Goal: Communication & Community: Answer question/provide support

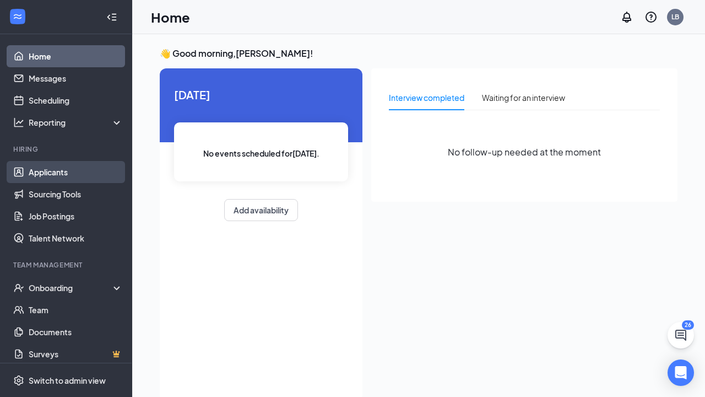
click at [56, 167] on link "Applicants" at bounding box center [76, 172] width 94 height 22
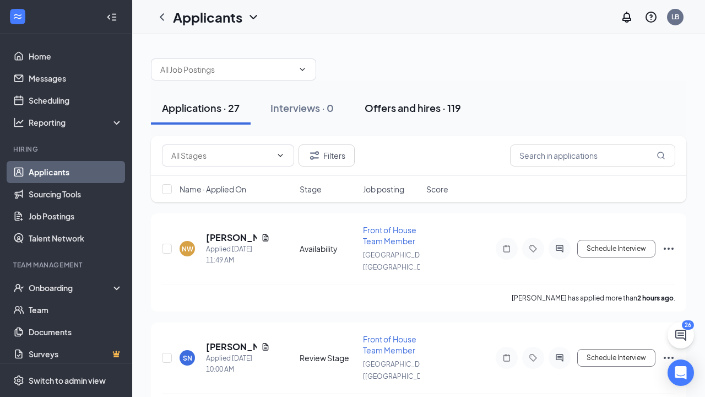
click at [408, 109] on div "Offers and hires · 119" at bounding box center [413, 108] width 96 height 14
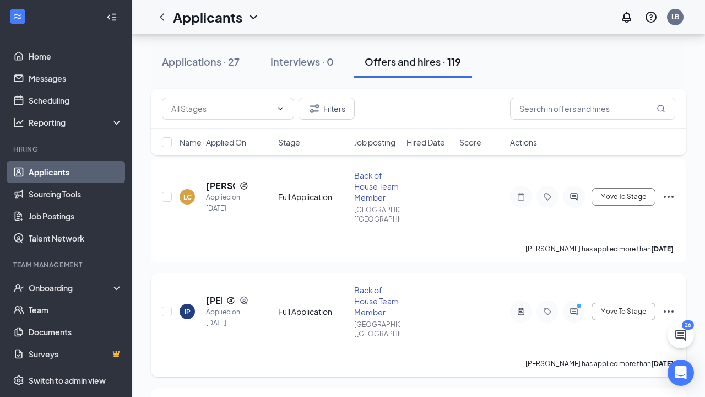
scroll to position [56, 0]
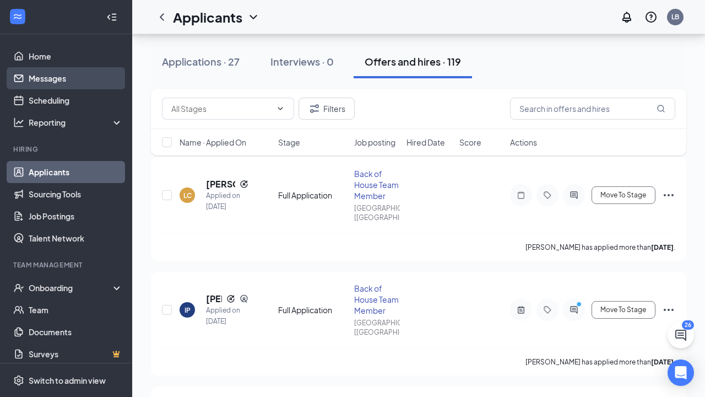
click at [52, 77] on link "Messages" at bounding box center [76, 78] width 94 height 22
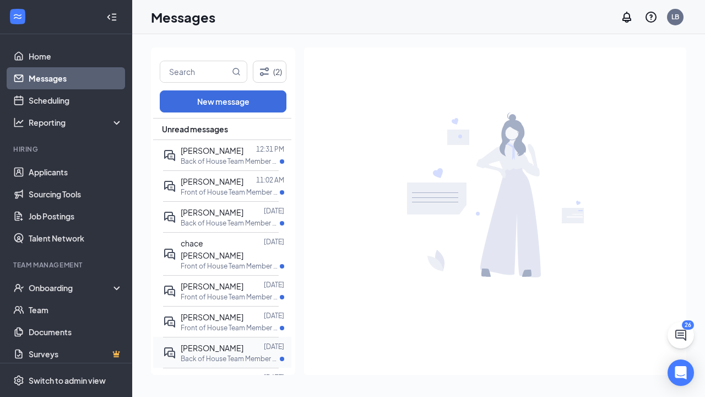
click at [243, 342] on div at bounding box center [253, 348] width 20 height 12
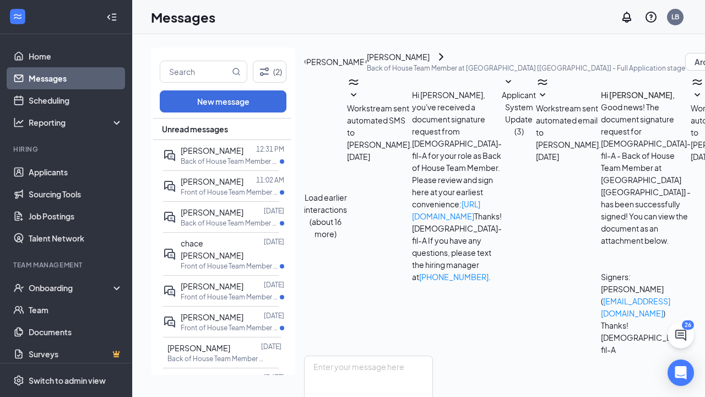
scroll to position [310, 0]
drag, startPoint x: 430, startPoint y: 278, endPoint x: 434, endPoint y: 339, distance: 61.9
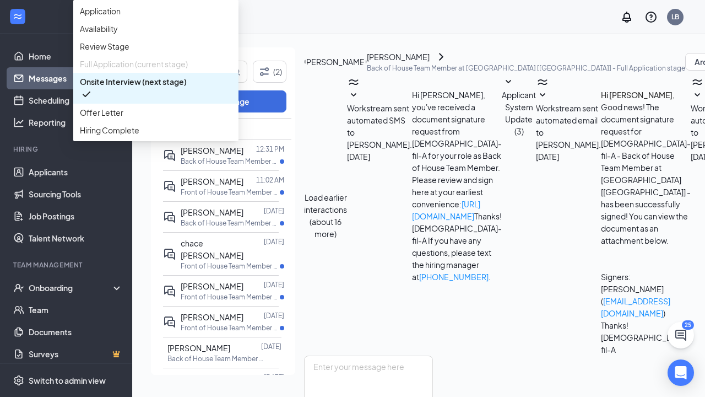
scroll to position [37, 0]
click at [232, 118] on span "Offer Letter" at bounding box center [156, 112] width 152 height 12
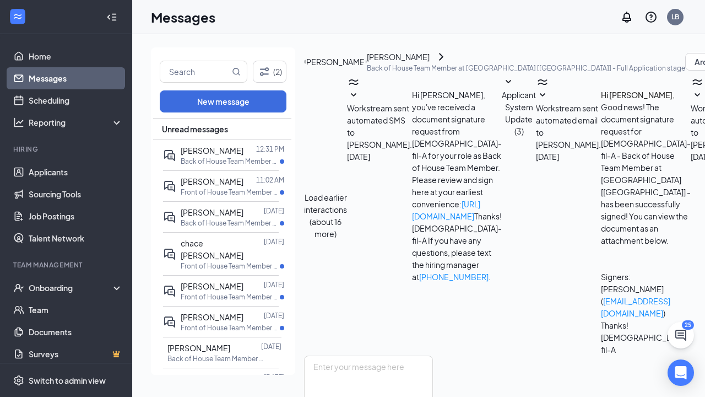
type input "16.5"
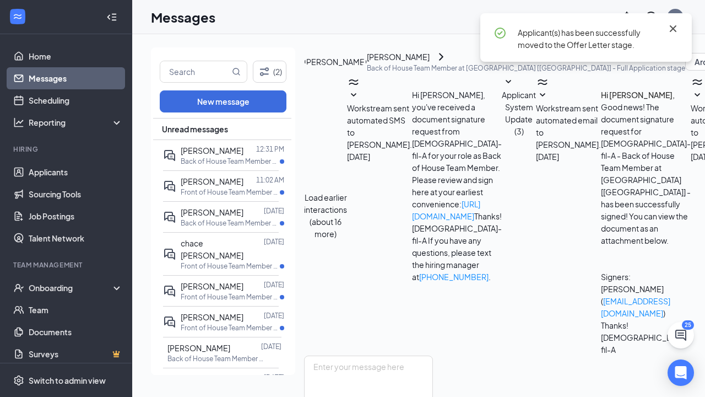
click at [673, 27] on icon "Cross" at bounding box center [673, 28] width 13 height 13
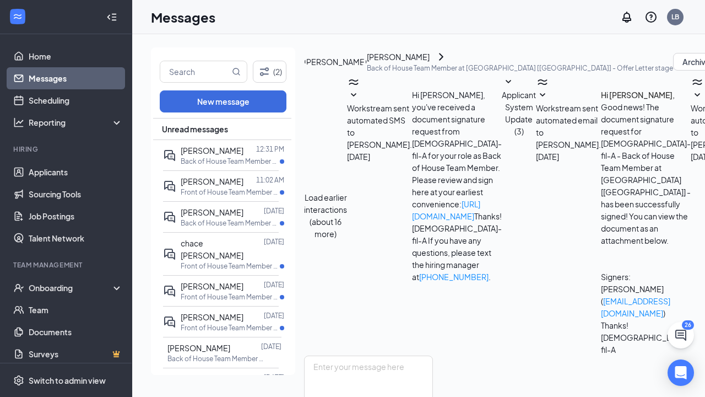
click at [78, 75] on link "Messages" at bounding box center [76, 78] width 94 height 22
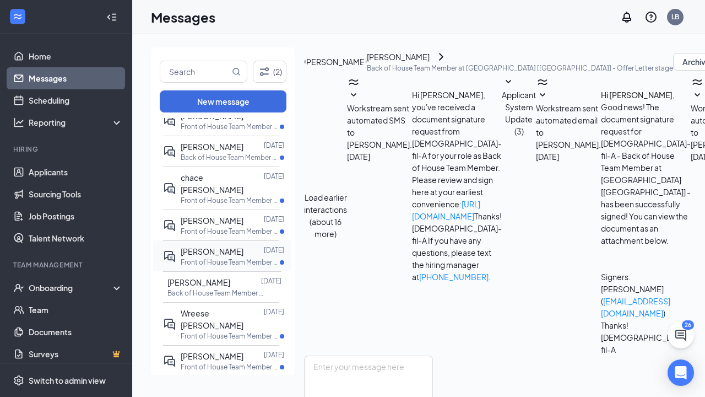
scroll to position [71, 0]
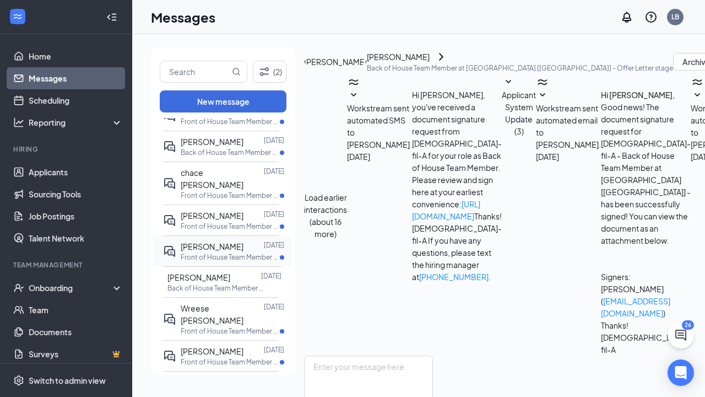
click at [229, 241] on span "[PERSON_NAME]" at bounding box center [212, 246] width 63 height 10
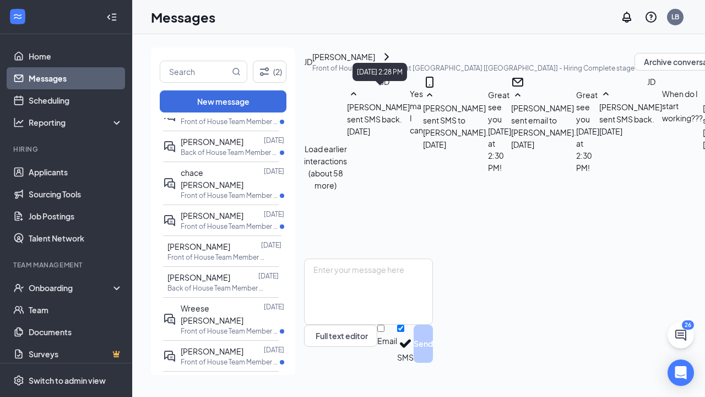
scroll to position [571, 0]
click at [208, 272] on span "[PERSON_NAME]" at bounding box center [198, 277] width 63 height 10
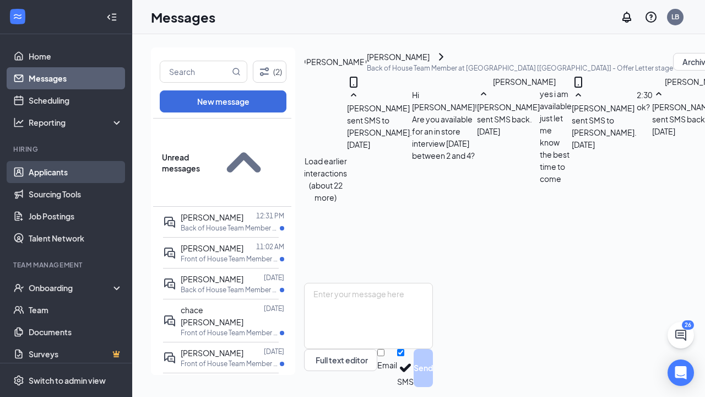
click at [51, 176] on link "Applicants" at bounding box center [76, 172] width 94 height 22
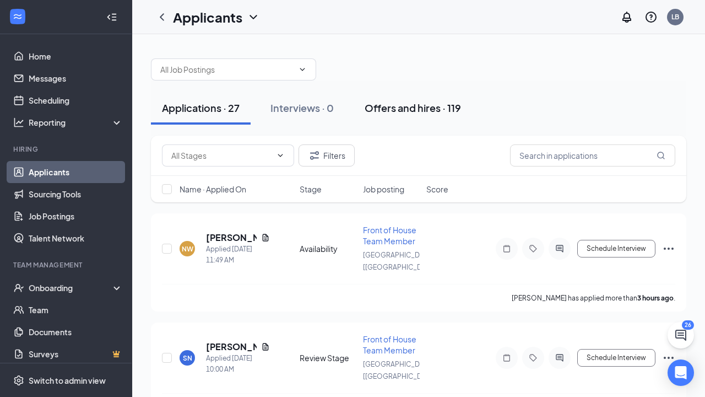
click at [419, 107] on div "Offers and hires · 119" at bounding box center [413, 108] width 96 height 14
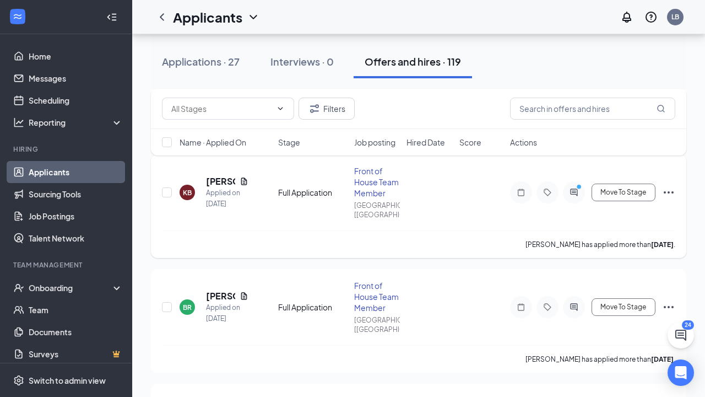
scroll to position [754, 0]
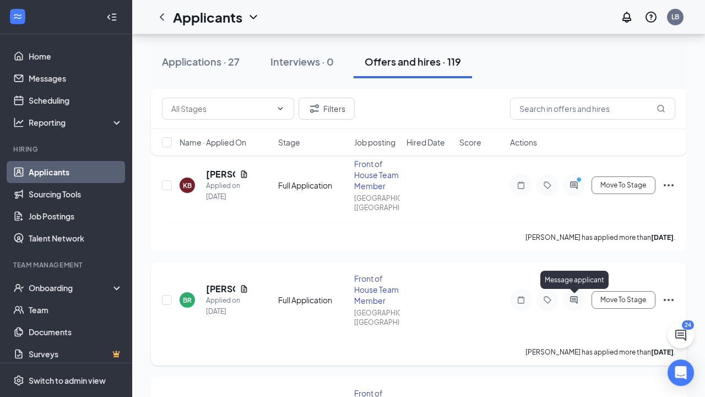
click at [573, 300] on icon "ActiveChat" at bounding box center [573, 299] width 7 height 7
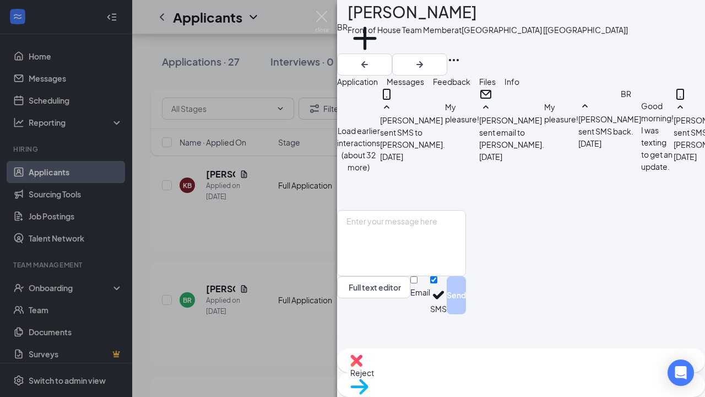
scroll to position [478, 0]
click at [274, 255] on div "BR [PERSON_NAME] Front of House Team Member at [GEOGRAPHIC_DATA] [[GEOGRAPHIC_D…" at bounding box center [352, 198] width 705 height 397
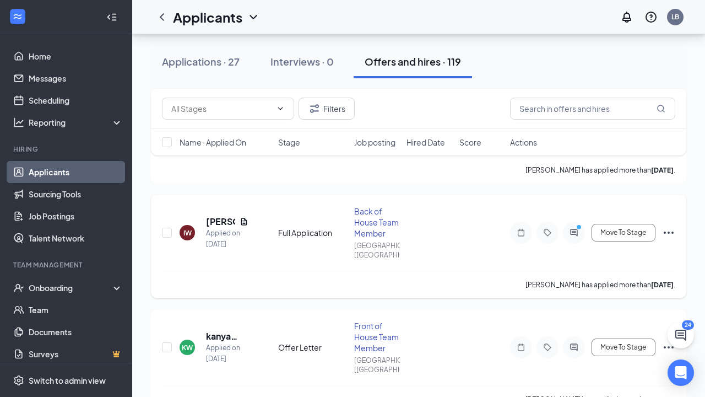
scroll to position [1051, 0]
click at [577, 349] on icon "ActiveChat" at bounding box center [573, 346] width 7 height 7
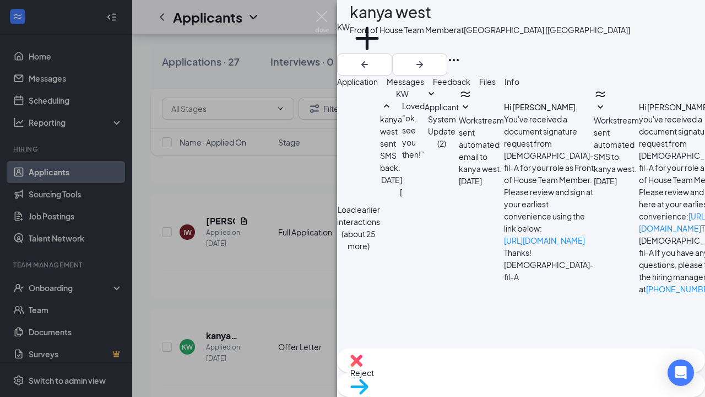
click at [380, 203] on button "Load earlier interactions (about 25 more)" at bounding box center [358, 227] width 43 height 48
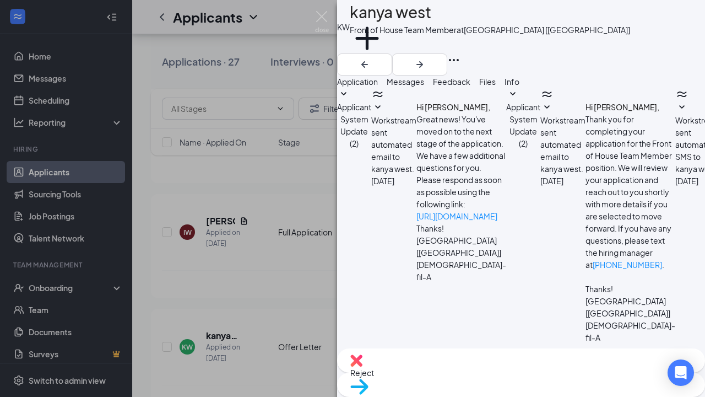
scroll to position [91, 0]
click at [278, 216] on div "KW kanya west Front of House Team Member at [GEOGRAPHIC_DATA] [[GEOGRAPHIC_DATA…" at bounding box center [352, 198] width 705 height 397
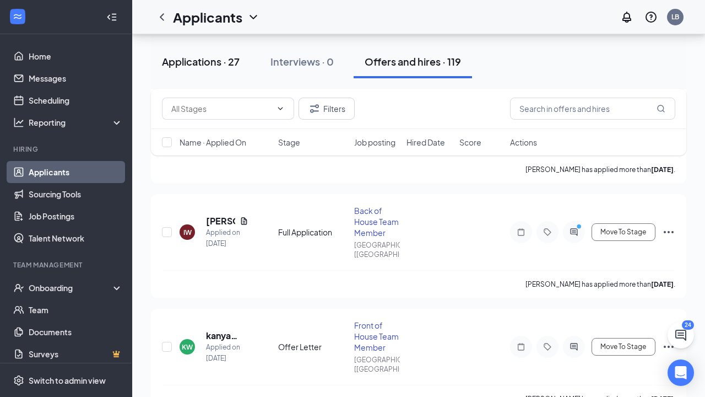
click at [209, 59] on div "Applications · 27" at bounding box center [201, 62] width 78 height 14
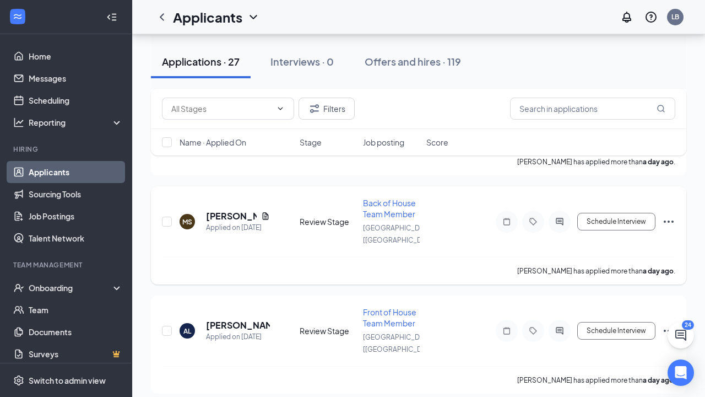
scroll to position [573, 0]
click at [562, 327] on icon "ActiveChat" at bounding box center [559, 330] width 13 height 9
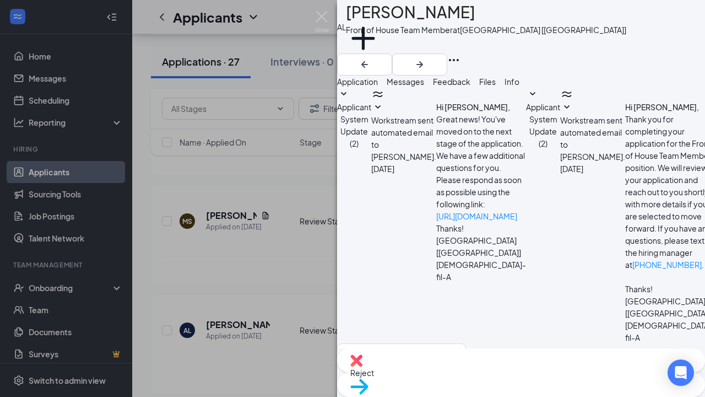
click at [378, 86] on span "Application" at bounding box center [357, 82] width 41 height 10
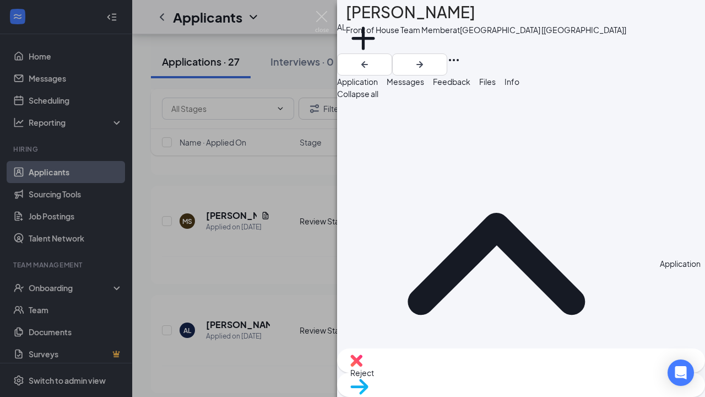
click at [424, 86] on span "Messages" at bounding box center [405, 82] width 37 height 10
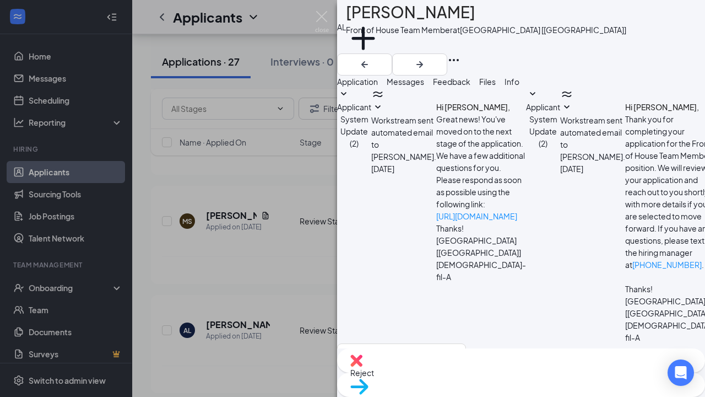
click at [305, 204] on div "AL [PERSON_NAME] Front of House Team Member at [GEOGRAPHIC_DATA] [[GEOGRAPHIC_D…" at bounding box center [352, 198] width 705 height 397
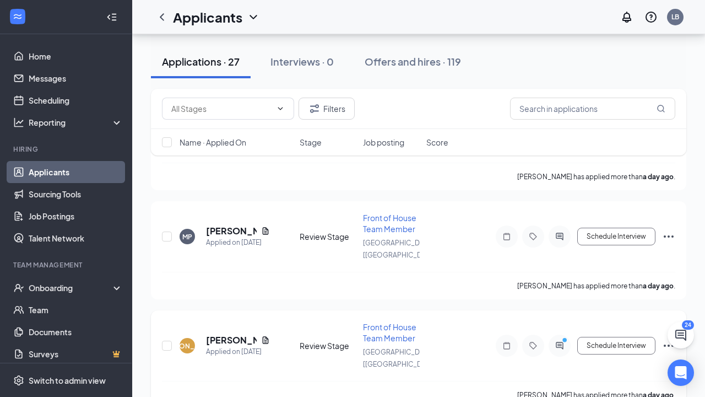
scroll to position [778, 0]
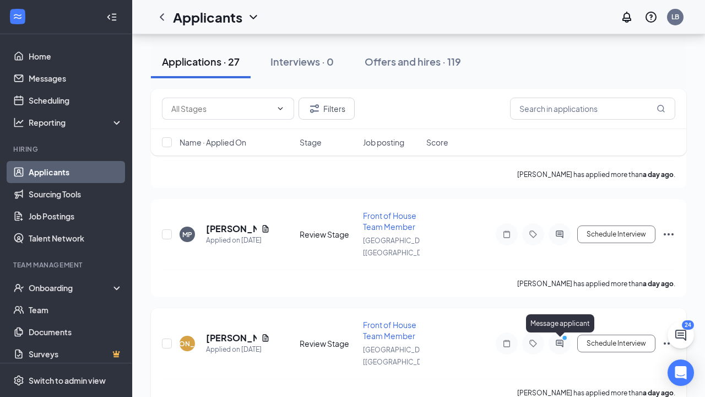
click at [558, 338] on div at bounding box center [560, 343] width 22 height 22
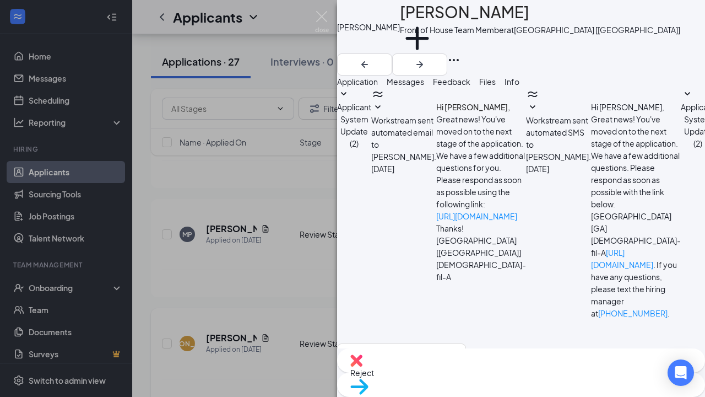
scroll to position [272, 0]
click at [371, 119] on span "Applicant System Update (2)" at bounding box center [354, 125] width 34 height 46
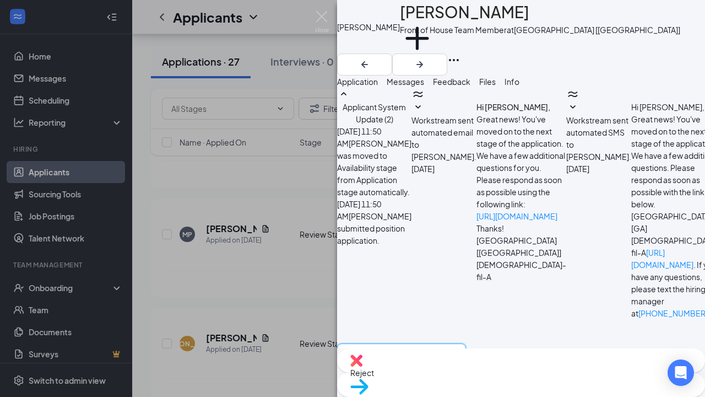
click at [405, 343] on textarea at bounding box center [401, 376] width 129 height 66
type textarea "Hi [PERSON_NAME]! [GEOGRAPHIC_DATA] is on vacation until [DATE]. She will revie…"
click at [292, 192] on div "JA [PERSON_NAME] Front of House Team Member at [GEOGRAPHIC_DATA] [[GEOGRAPHIC_D…" at bounding box center [352, 198] width 705 height 397
